Goal: Find specific page/section: Find specific page/section

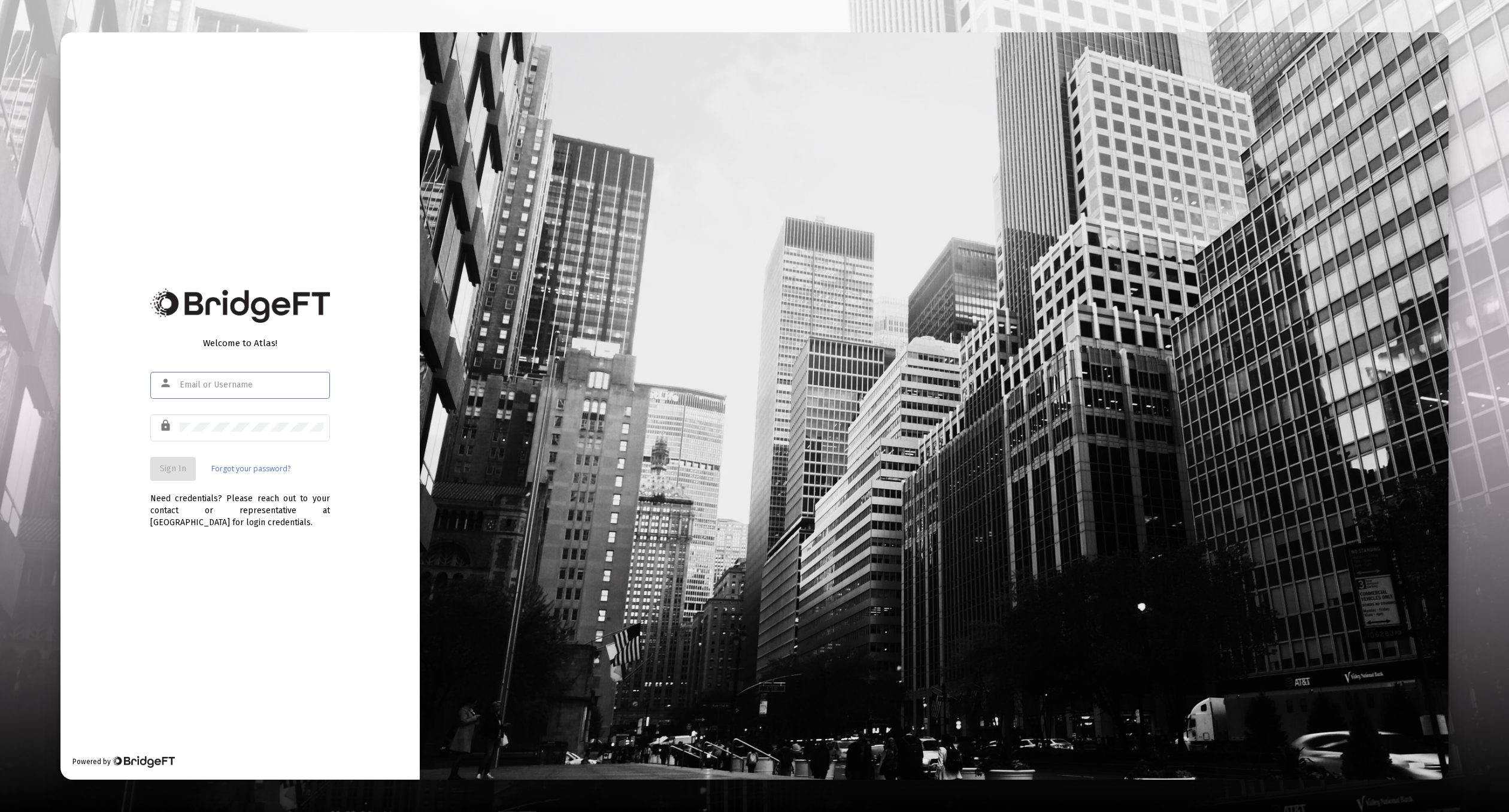
type input "[EMAIL_ADDRESS][DOMAIN_NAME]"
click at [263, 411] on mat-form-field "person product@zoefin.com" at bounding box center [240, 391] width 180 height 43
click at [173, 462] on button "Sign In" at bounding box center [173, 469] width 46 height 24
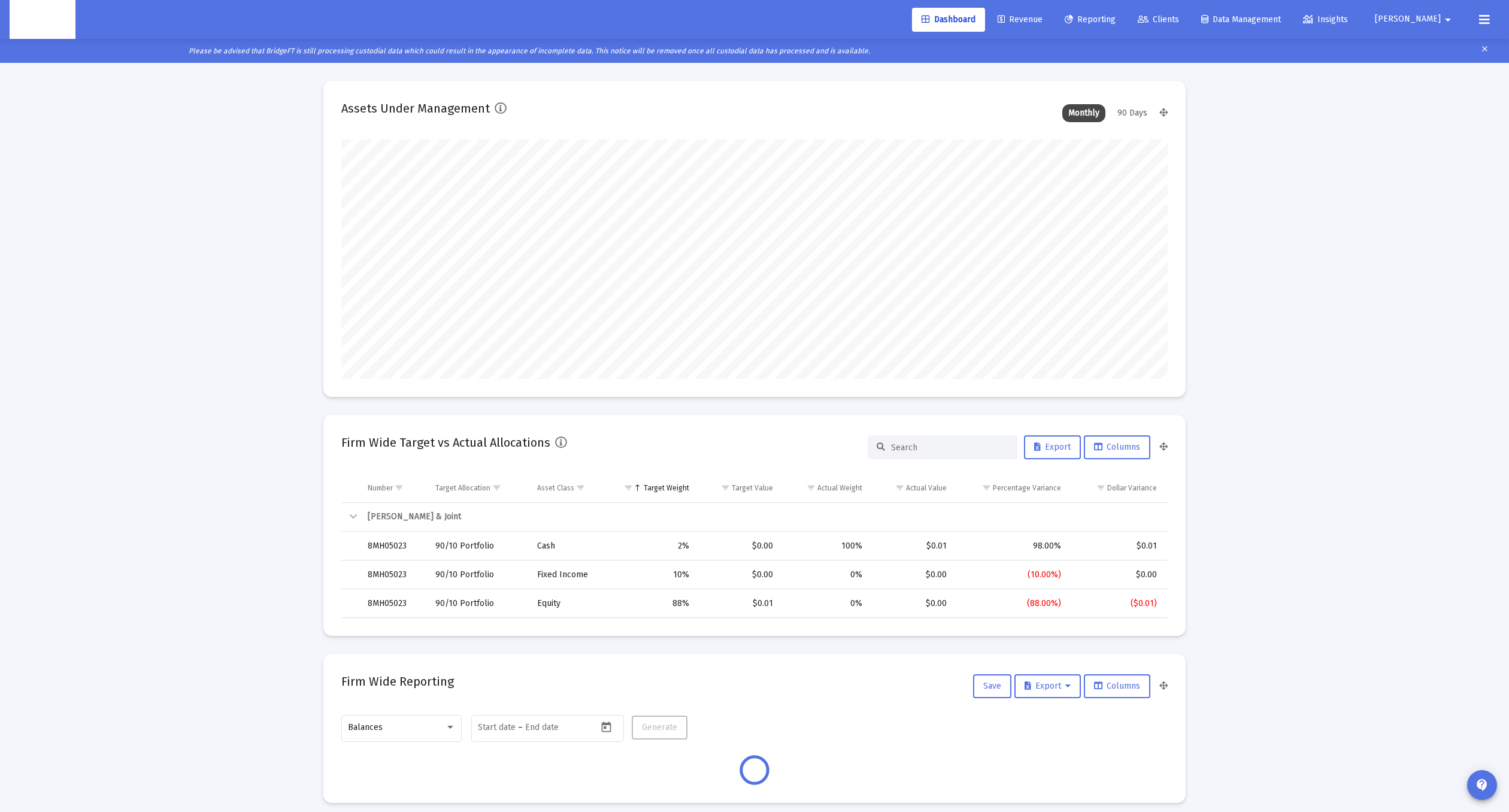
scroll to position [239, 444]
type input "2025-08-22"
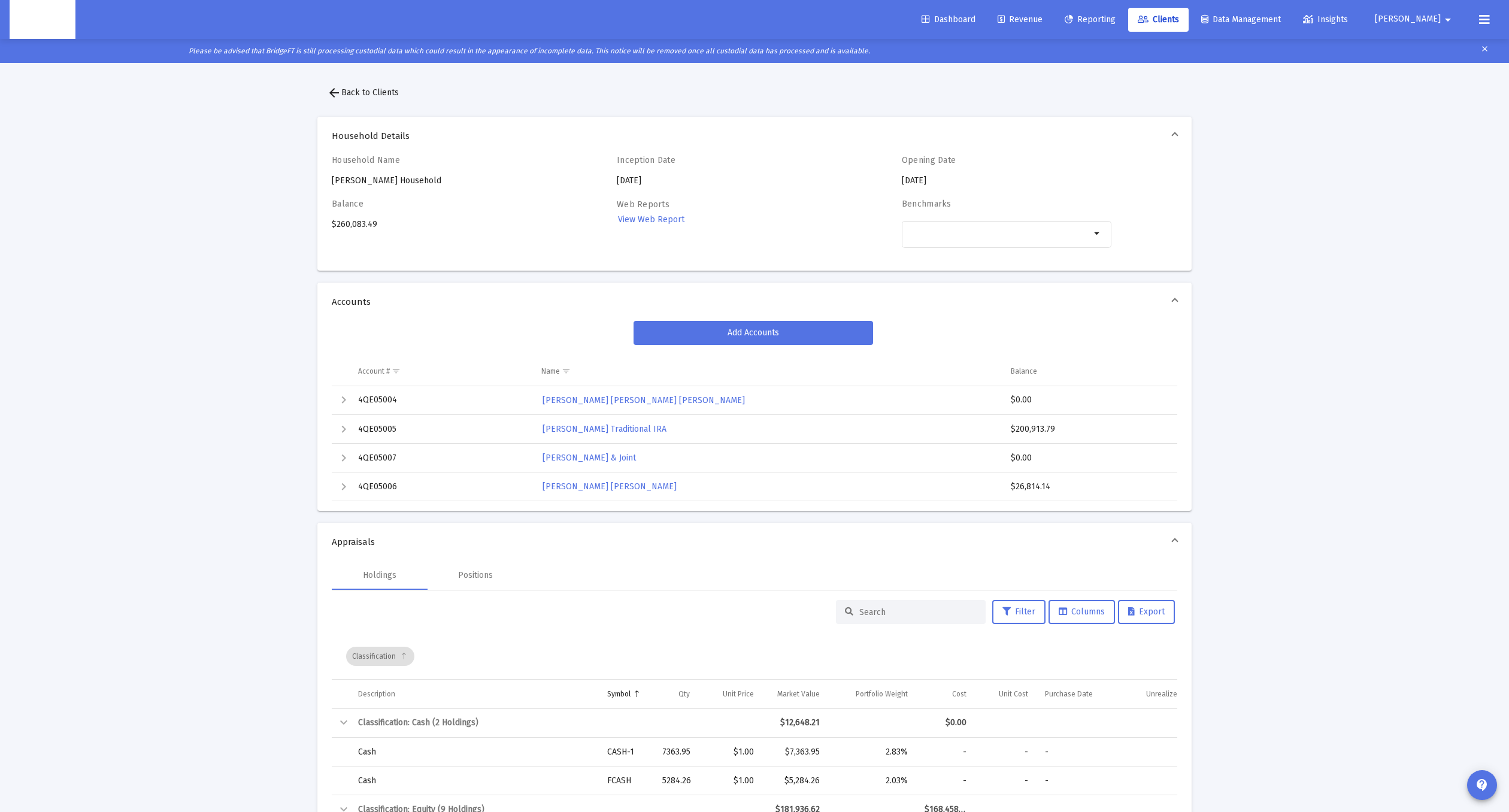
click at [390, 185] on div "Household Name [PERSON_NAME] Household" at bounding box center [437, 171] width 210 height 32
copy div "[PERSON_NAME] Household"
click at [764, 450] on div "[PERSON_NAME] & Joint" at bounding box center [767, 458] width 453 height 18
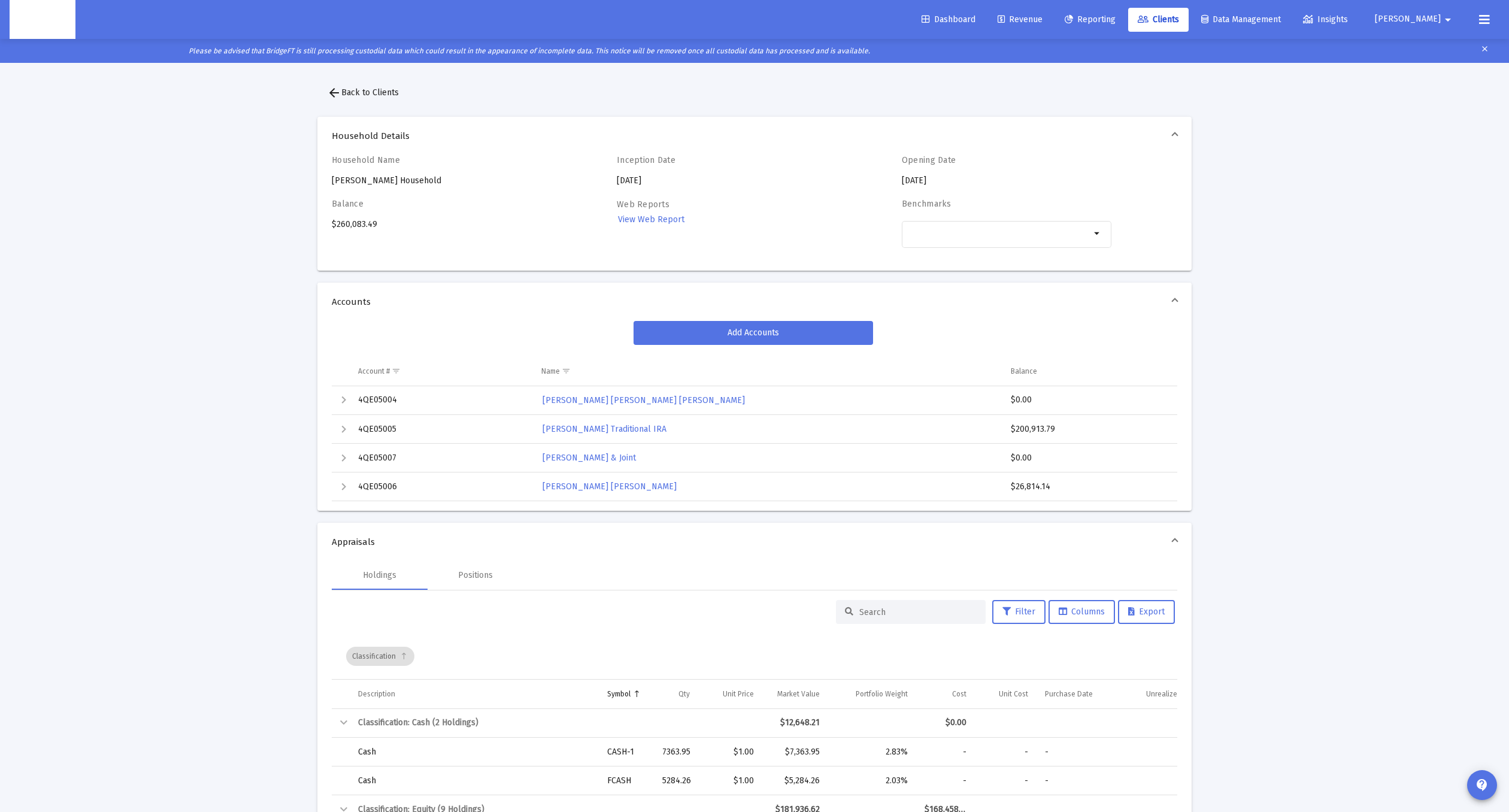
click at [490, 295] on mat-expansion-panel-header "Accounts" at bounding box center [754, 302] width 875 height 39
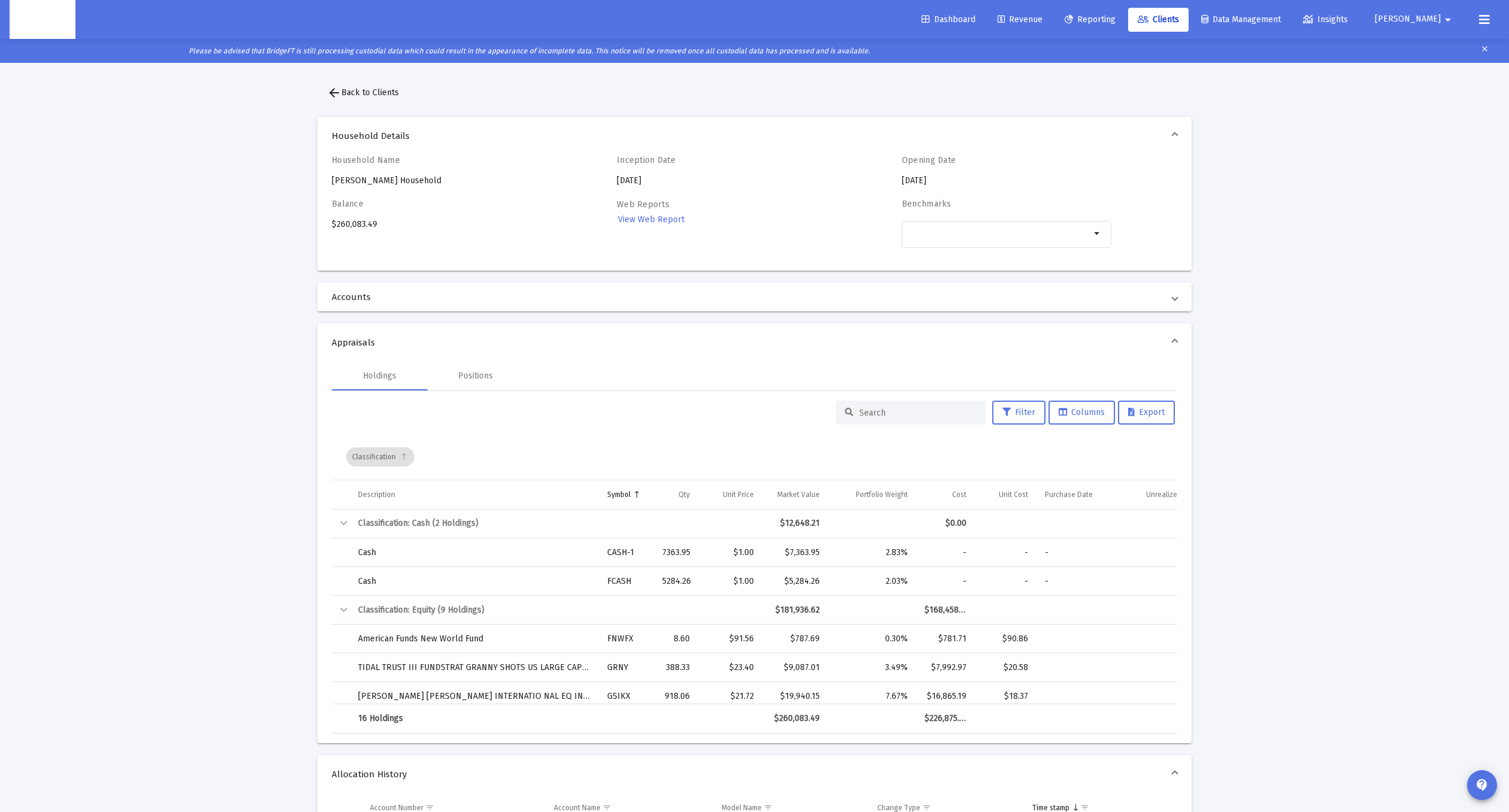
click at [486, 293] on span "Accounts" at bounding box center [752, 297] width 841 height 12
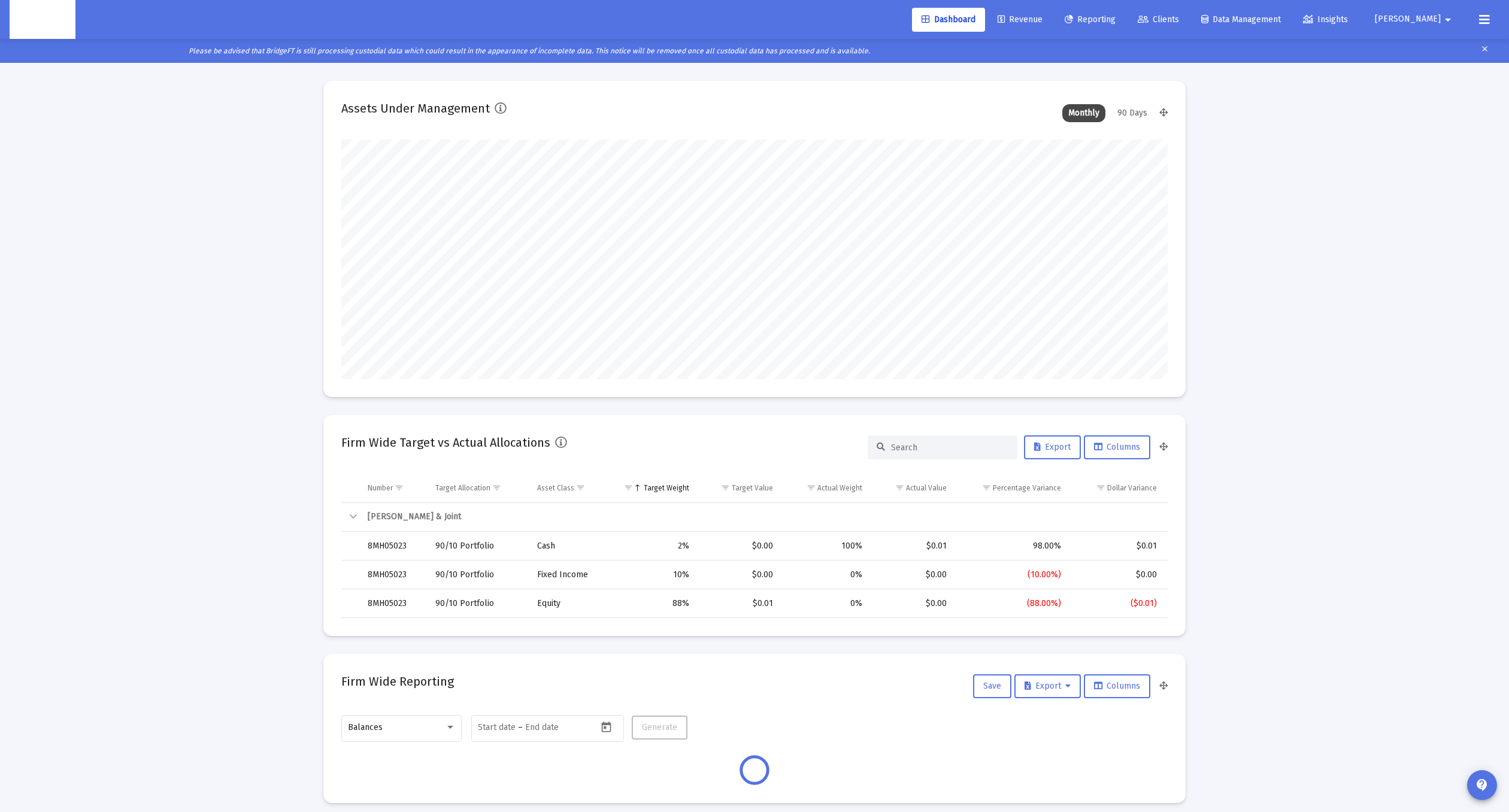
scroll to position [239, 444]
